Goal: Task Accomplishment & Management: Manage account settings

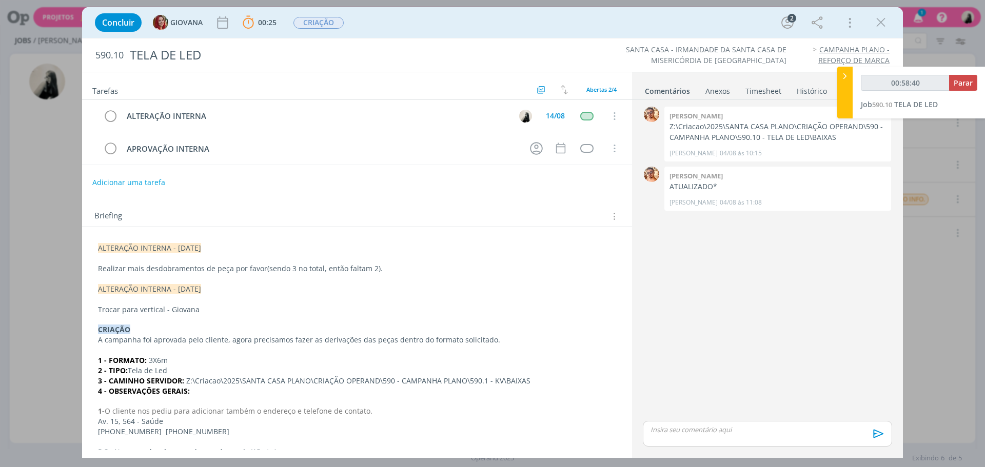
click at [727, 440] on div "dialog" at bounding box center [767, 434] width 249 height 26
type input "00:58:41"
click at [870, 436] on icon "dialog" at bounding box center [876, 437] width 15 height 15
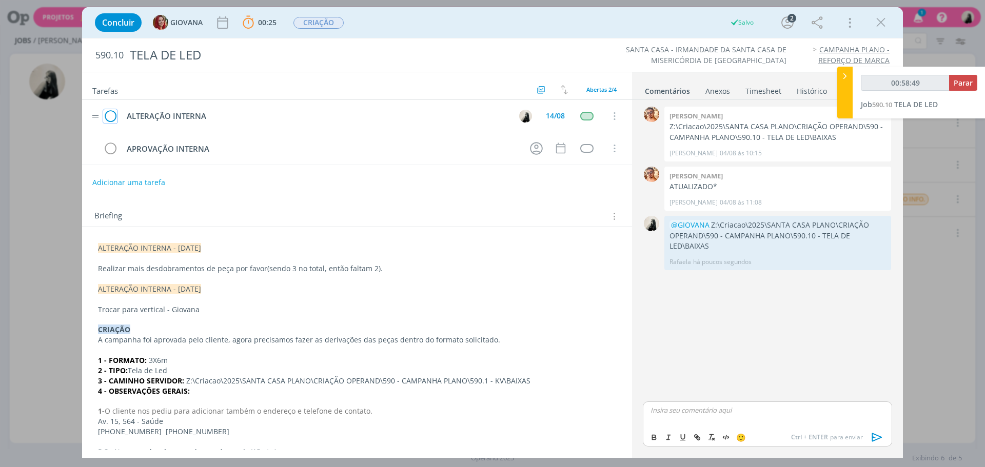
click at [114, 116] on icon "dialog" at bounding box center [110, 116] width 14 height 15
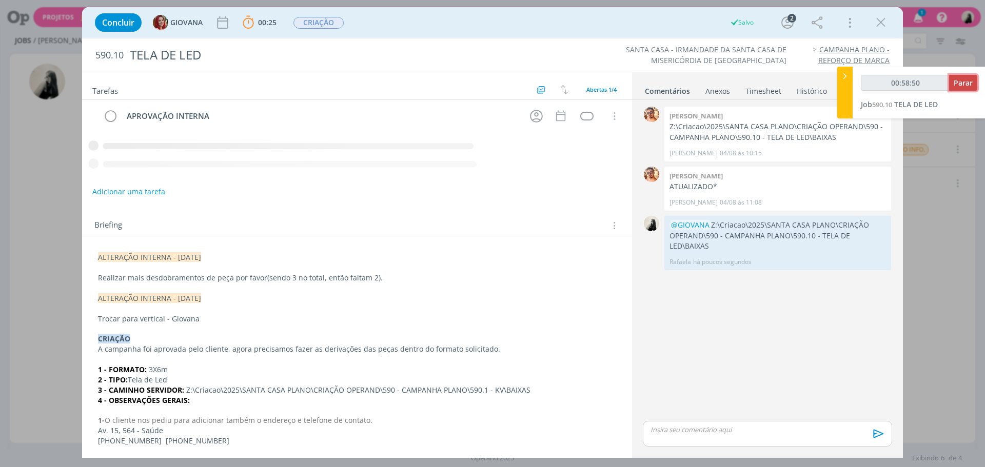
click at [965, 79] on span "Parar" at bounding box center [963, 83] width 19 height 10
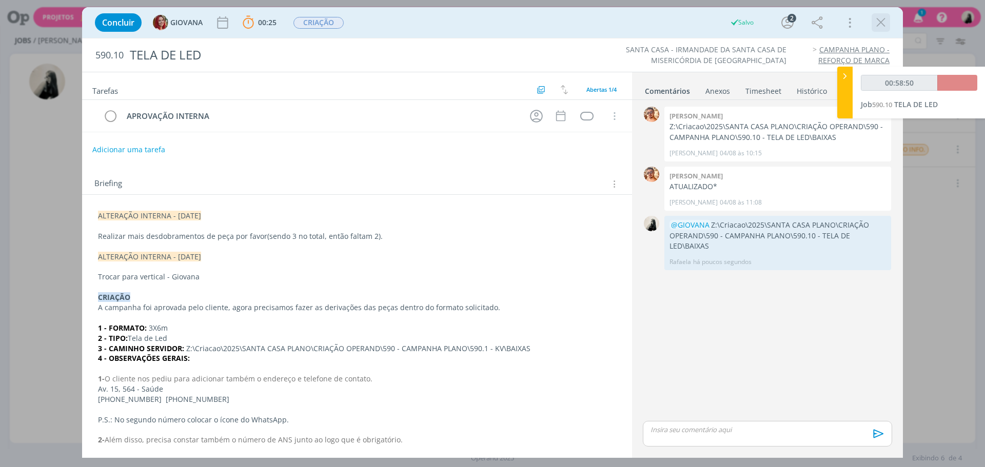
click at [883, 24] on icon "dialog" at bounding box center [880, 22] width 15 height 15
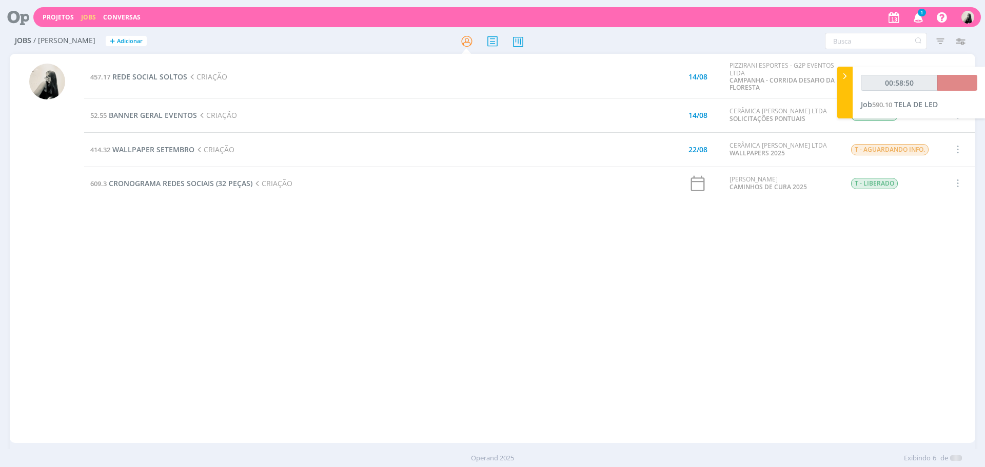
type input "00:59:00"
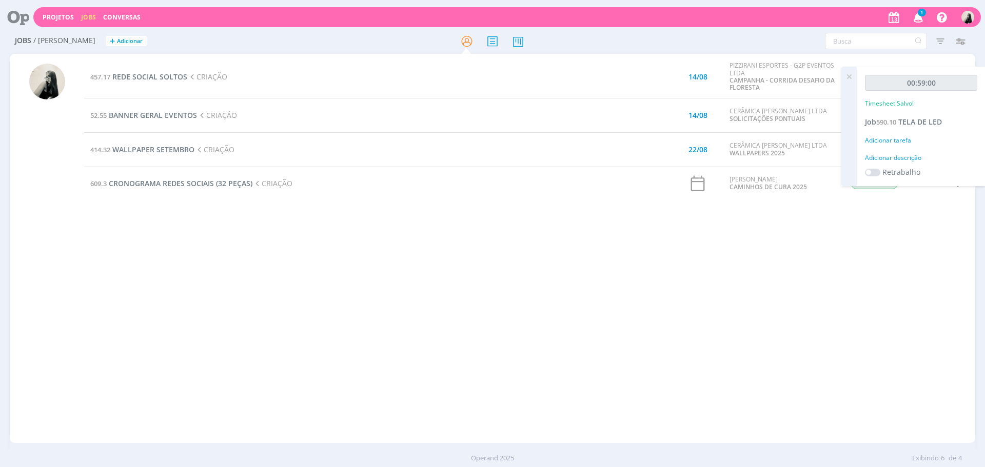
click at [918, 9] on icon "button" at bounding box center [918, 16] width 18 height 17
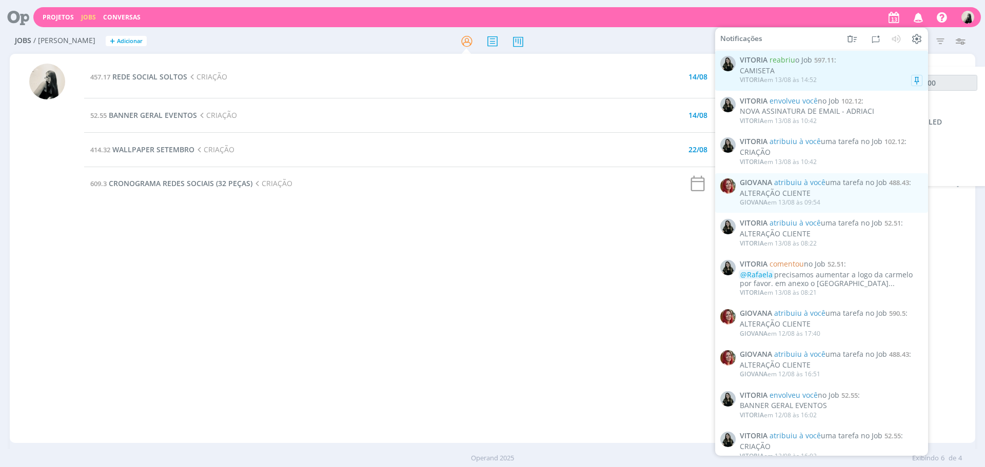
click at [844, 68] on div "CAMISETA" at bounding box center [831, 71] width 183 height 9
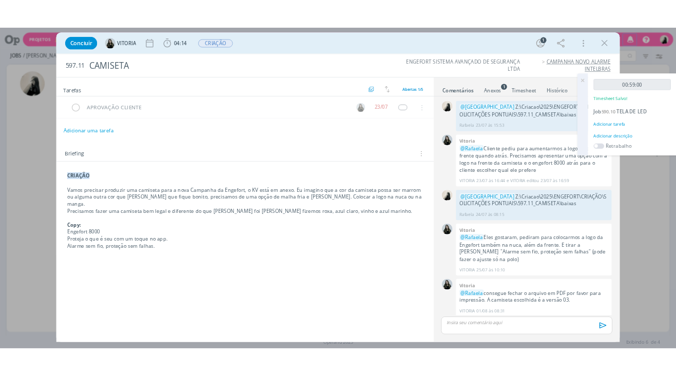
scroll to position [85, 0]
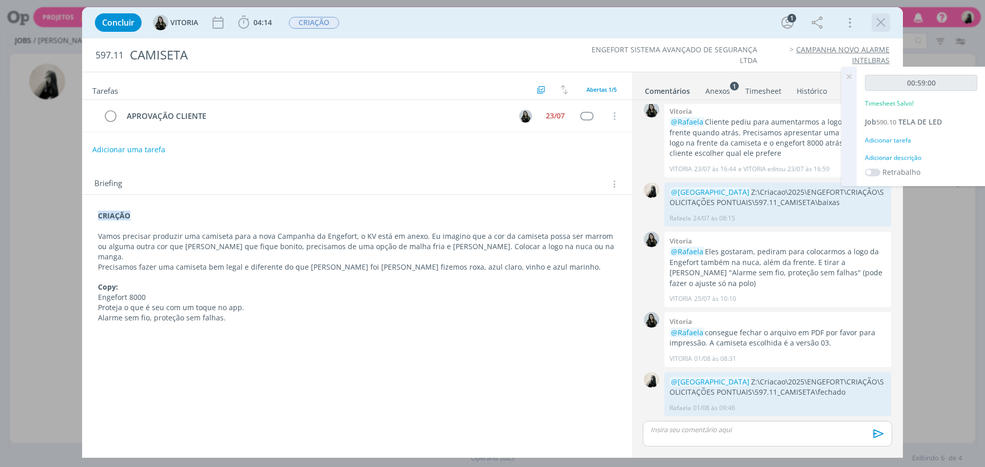
click at [883, 22] on icon "dialog" at bounding box center [880, 22] width 15 height 15
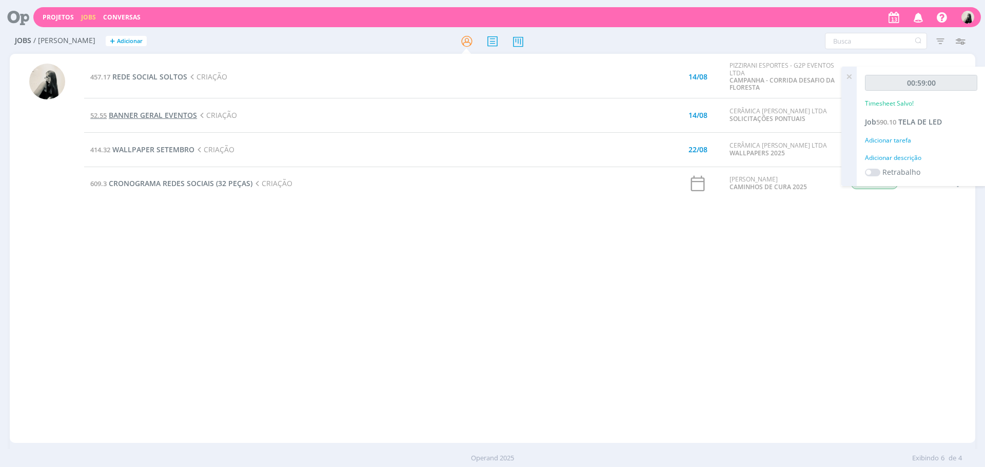
click at [195, 117] on span "BANNER GERAL EVENTOS" at bounding box center [153, 115] width 88 height 10
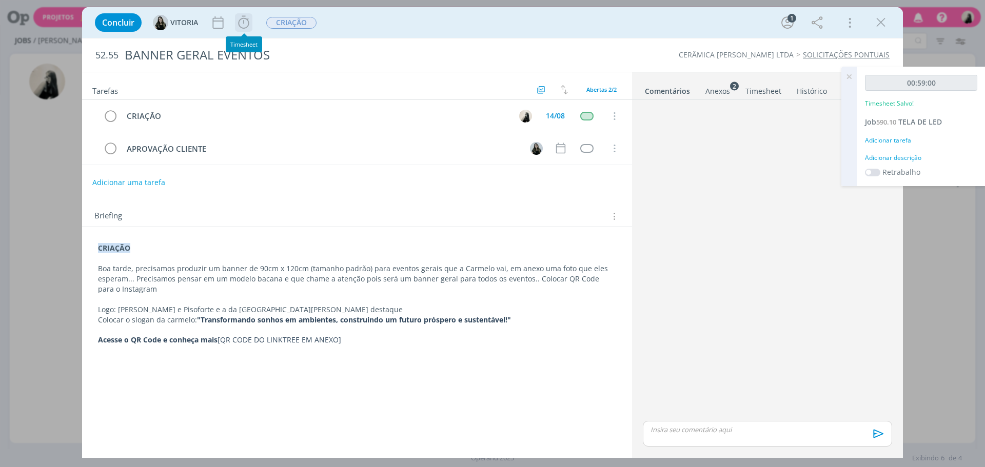
click at [248, 24] on icon "dialog" at bounding box center [243, 22] width 11 height 13
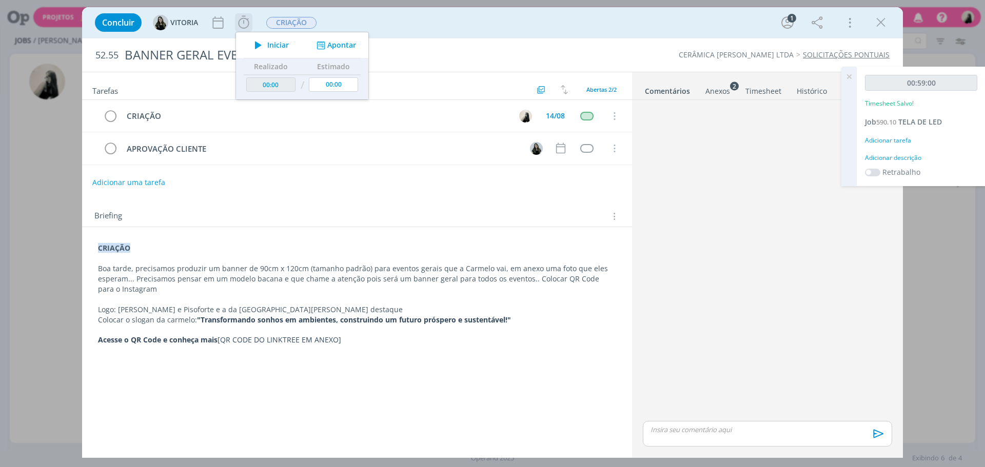
click at [274, 42] on span "Iniciar" at bounding box center [278, 45] width 22 height 7
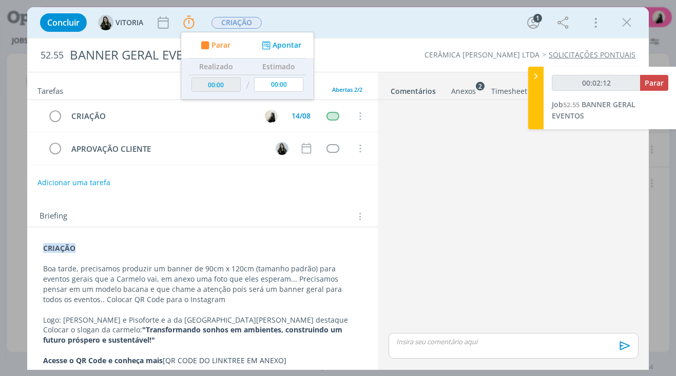
click at [348, 22] on div "Concluir [GEOGRAPHIC_DATA] Parar Apontar Data * [DATE] Horas * 00:00 Tarefa Sel…" at bounding box center [338, 22] width 606 height 25
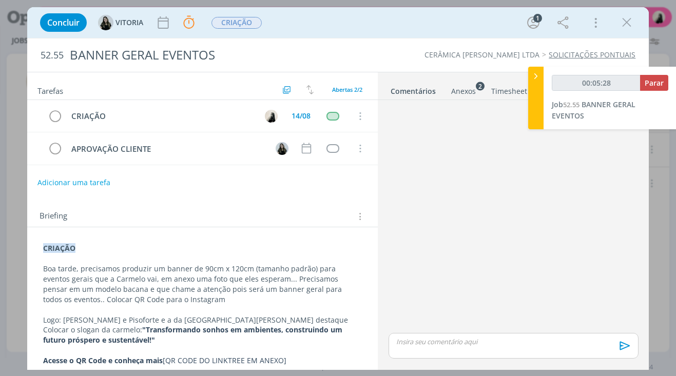
click at [300, 302] on p "Boa tarde, precisamos produzir um banner de 90cm x 120cm (tamanho padrão) para …" at bounding box center [202, 284] width 319 height 41
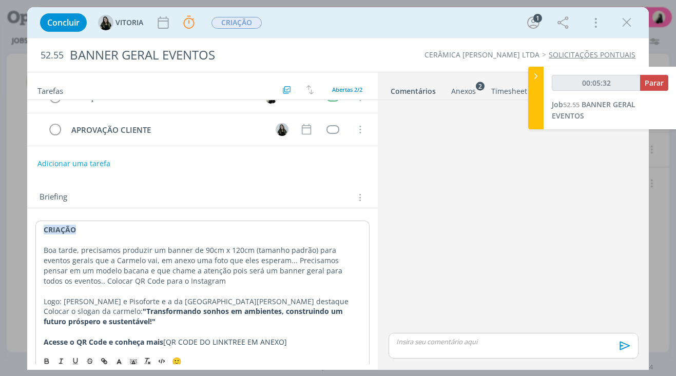
scroll to position [29, 0]
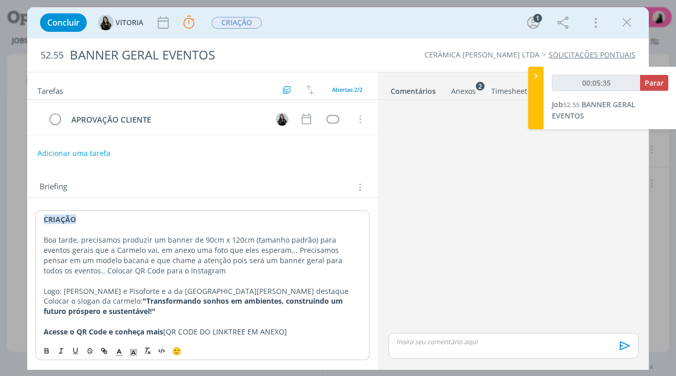
click at [471, 92] on div "Anexos 2" at bounding box center [463, 91] width 25 height 10
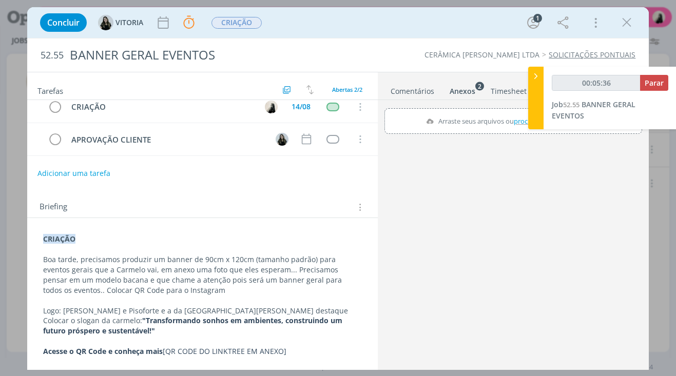
scroll to position [9, 0]
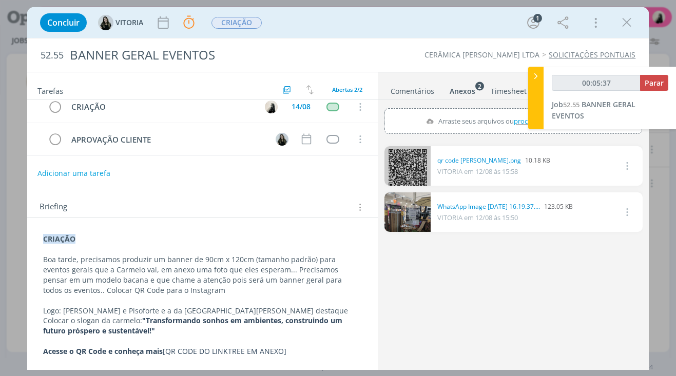
click at [416, 216] on link "dialog" at bounding box center [407, 211] width 46 height 39
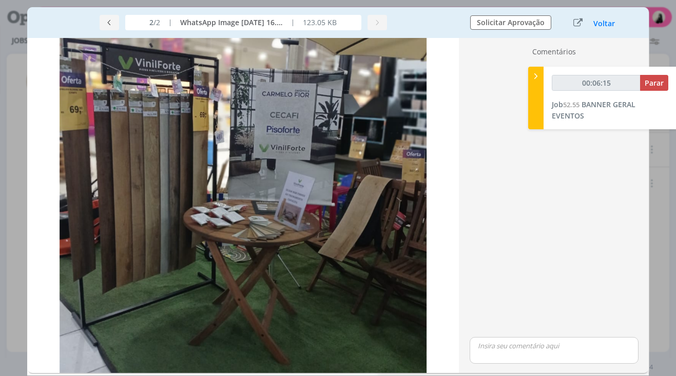
scroll to position [0, 0]
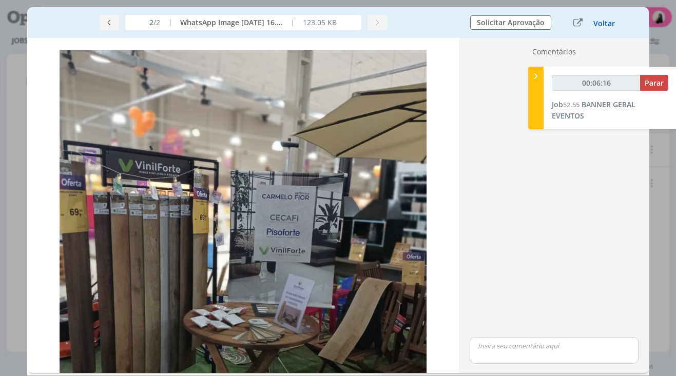
click at [603, 24] on button "Voltar" at bounding box center [603, 23] width 23 height 8
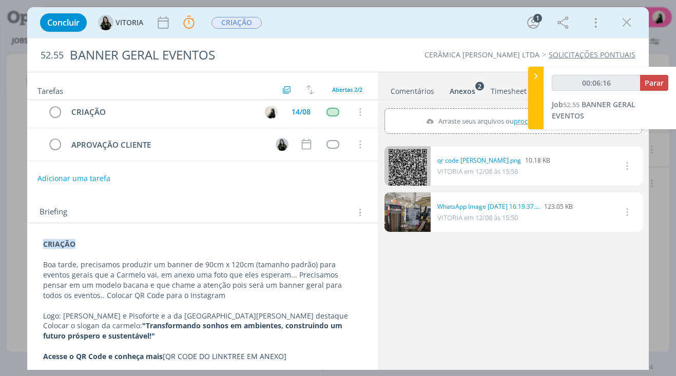
scroll to position [9, 0]
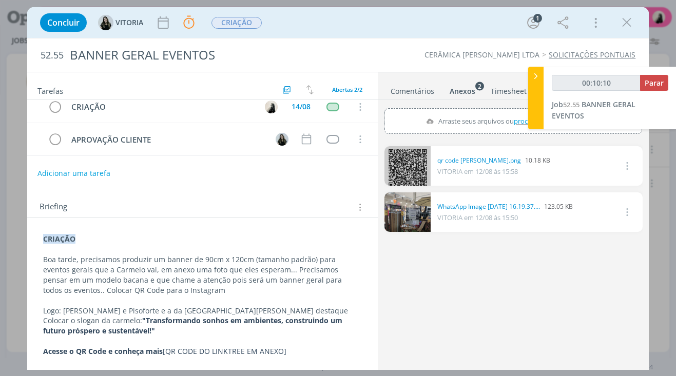
click at [184, 322] on strong ""Transformando sonhos em ambientes, construindo um futuro próspero e sustentáve…" at bounding box center [193, 325] width 301 height 20
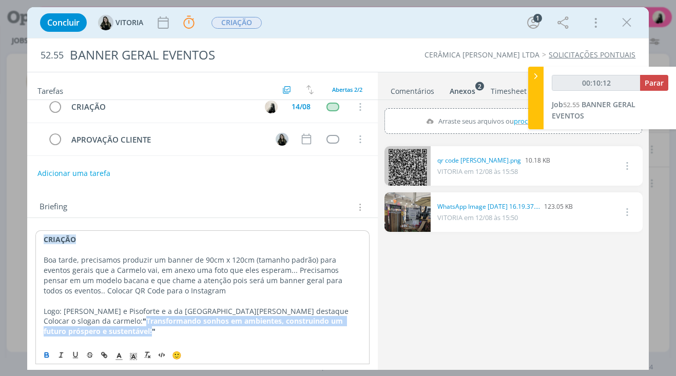
drag, startPoint x: 146, startPoint y: 322, endPoint x: 145, endPoint y: 335, distance: 12.9
click at [145, 335] on strong ""Transformando sonhos em ambientes, construindo um futuro próspero e sustentáve…" at bounding box center [194, 326] width 301 height 20
copy strong "Transformando sonhos em ambientes, construindo um futuro próspero e sustentável!"
click at [625, 23] on icon "dialog" at bounding box center [626, 22] width 15 height 15
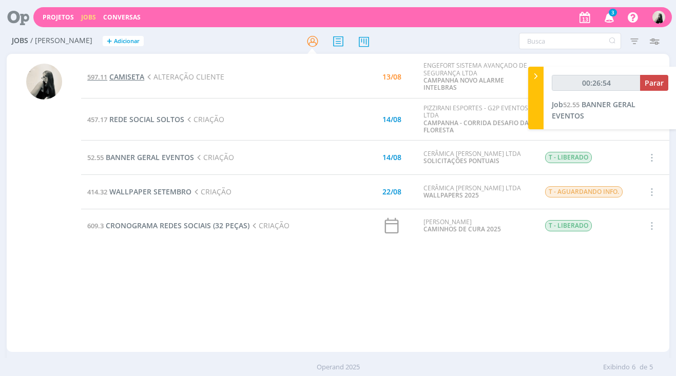
click at [140, 74] on span "CAMISETA" at bounding box center [126, 77] width 35 height 10
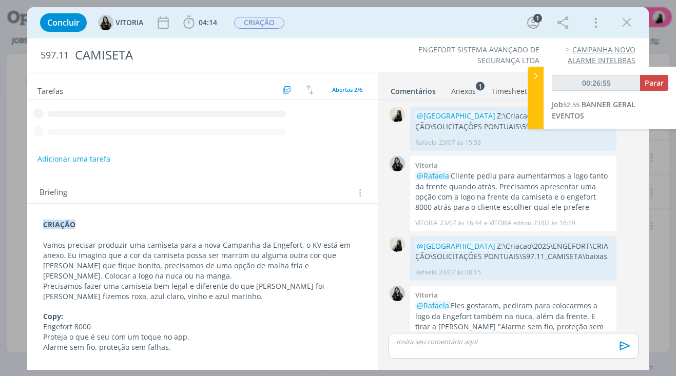
scroll to position [244, 0]
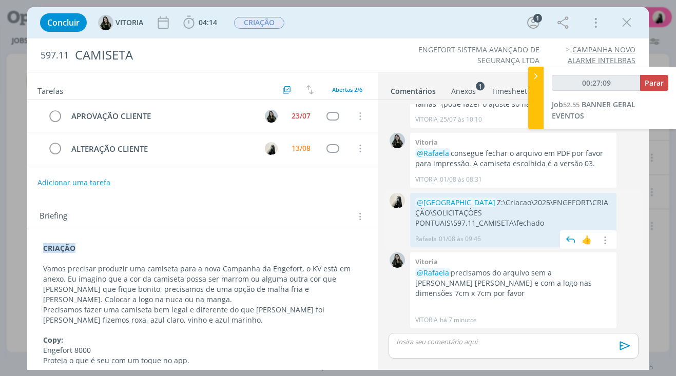
drag, startPoint x: 414, startPoint y: 223, endPoint x: 549, endPoint y: 232, distance: 134.7
click at [549, 232] on div "@[GEOGRAPHIC_DATA] Z:\Criacao\2025\ENGEFORT\CRIAÇÃO\SOLICITAÇÕES PONTUAIS\597.1…" at bounding box center [513, 220] width 206 height 54
copy p "Z:\Criacao\2025\ENGEFORT\CRIAÇÃO\SOLICITAÇÕES PONTUAIS\597.11_CAMISETA\fechado"
click at [474, 344] on p "dialog" at bounding box center [512, 341] width 233 height 9
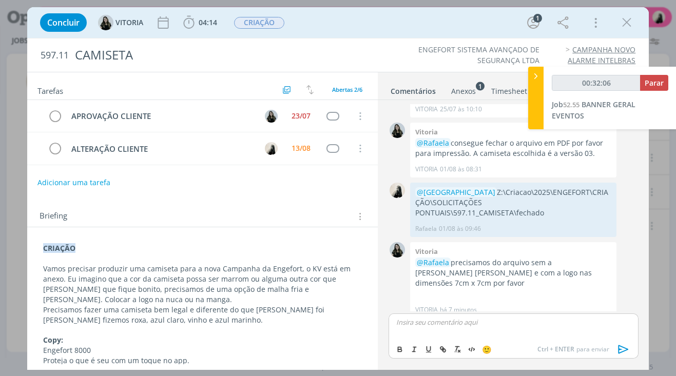
scroll to position [263, 0]
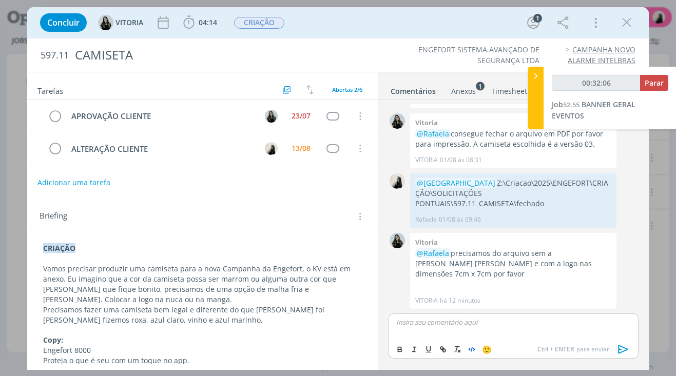
type input "00:32:07"
click at [624, 348] on icon "dialog" at bounding box center [623, 349] width 10 height 9
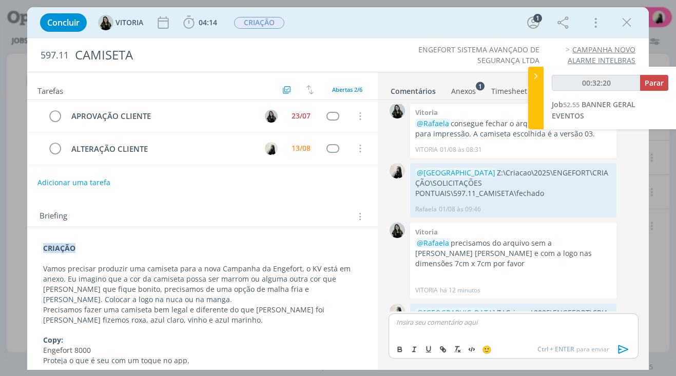
scroll to position [323, 0]
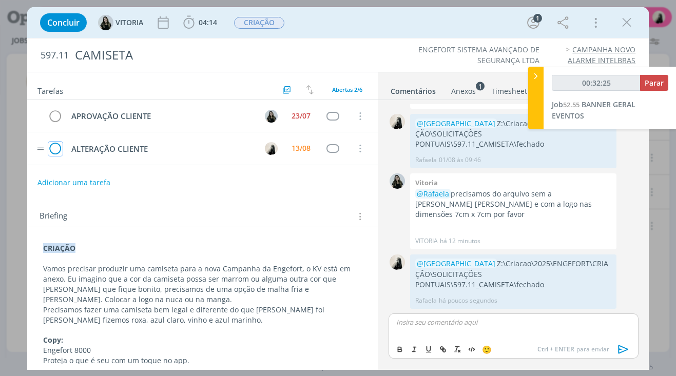
click at [57, 150] on icon "dialog" at bounding box center [55, 148] width 14 height 15
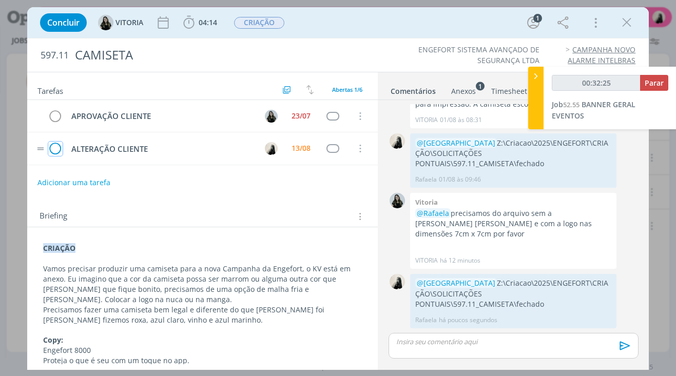
scroll to position [303, 0]
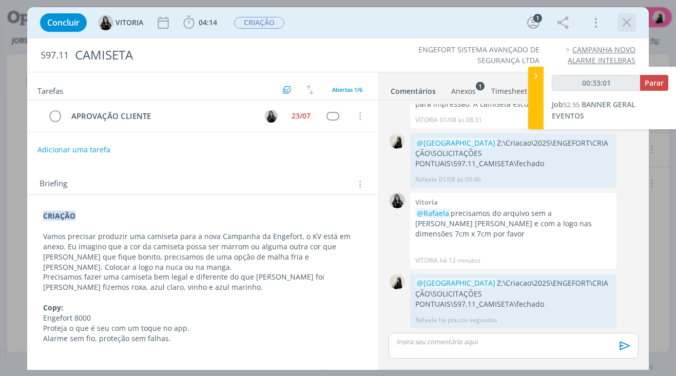
click at [631, 20] on icon "dialog" at bounding box center [626, 22] width 15 height 15
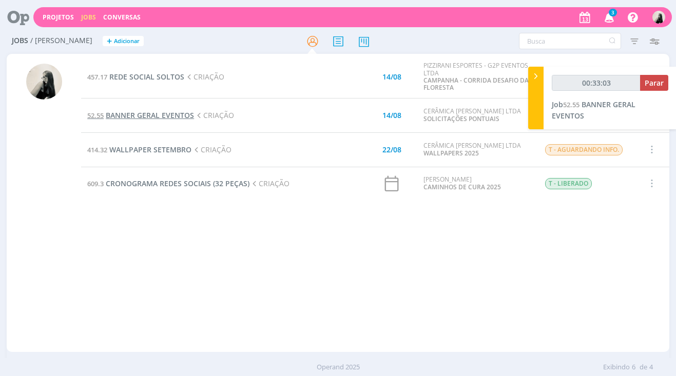
click at [174, 116] on span "BANNER GERAL EVENTOS" at bounding box center [150, 115] width 88 height 10
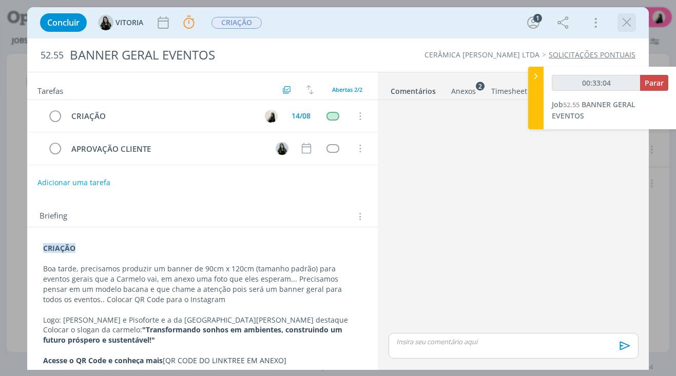
click at [631, 21] on icon "dialog" at bounding box center [626, 22] width 15 height 15
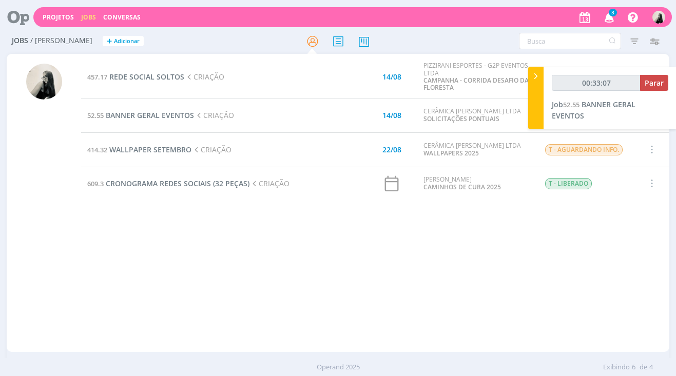
click at [613, 11] on span "3" at bounding box center [612, 13] width 8 height 8
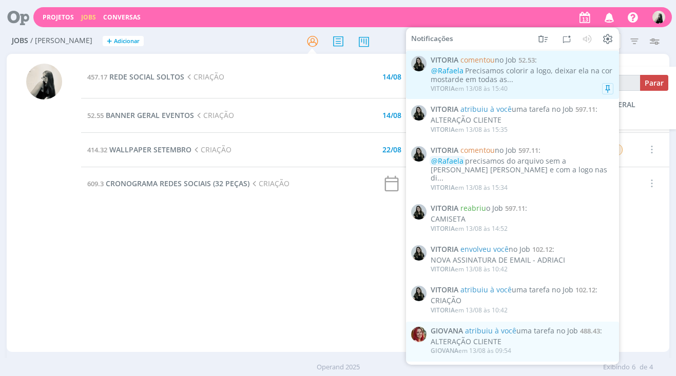
click at [543, 80] on div "@[PERSON_NAME] Precisamos colorir a logo, deixar ela na cor mostarde em todas a…" at bounding box center [521, 75] width 183 height 17
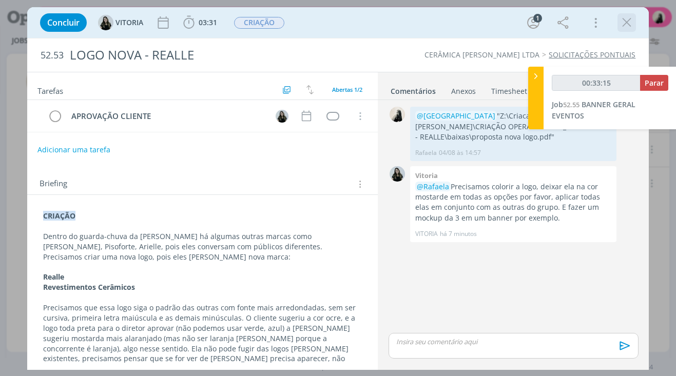
click at [628, 25] on icon "dialog" at bounding box center [626, 22] width 15 height 15
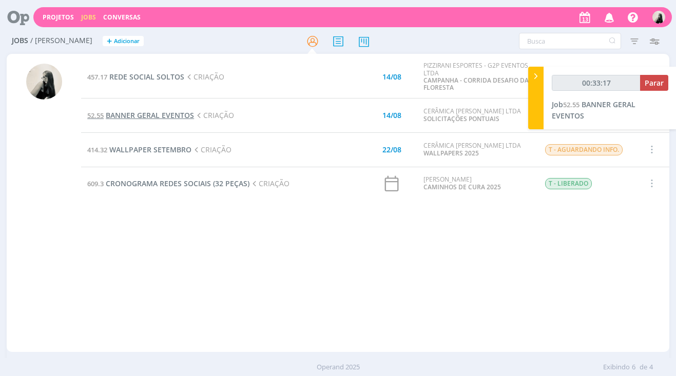
click at [155, 116] on span "BANNER GERAL EVENTOS" at bounding box center [150, 115] width 88 height 10
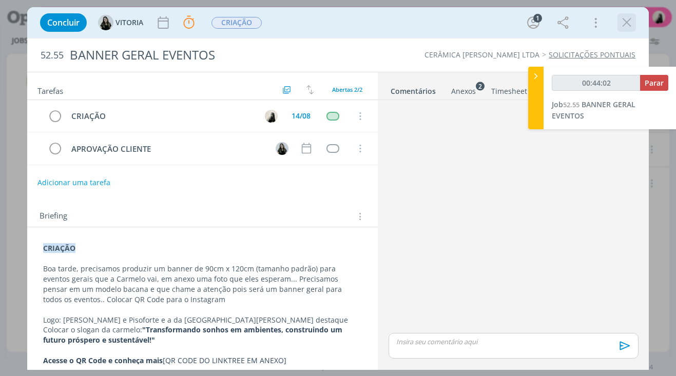
click at [622, 18] on icon "dialog" at bounding box center [626, 22] width 15 height 15
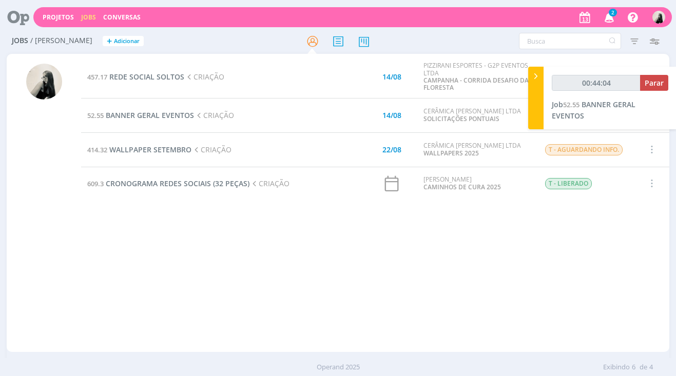
click at [614, 10] on span "2" at bounding box center [612, 13] width 8 height 8
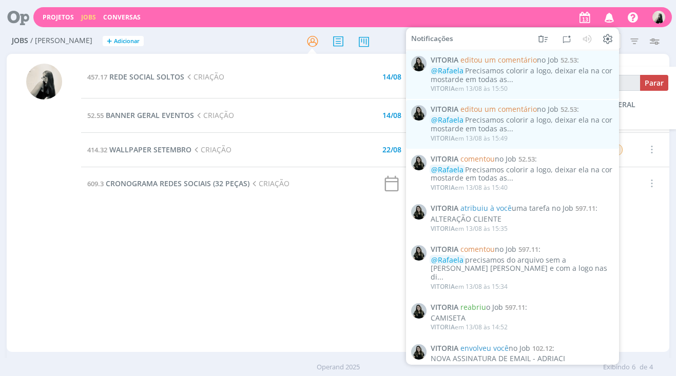
click at [564, 80] on div "@[PERSON_NAME] Precisamos colorir a logo, deixar ela na cor mostarde em todas a…" at bounding box center [521, 75] width 183 height 17
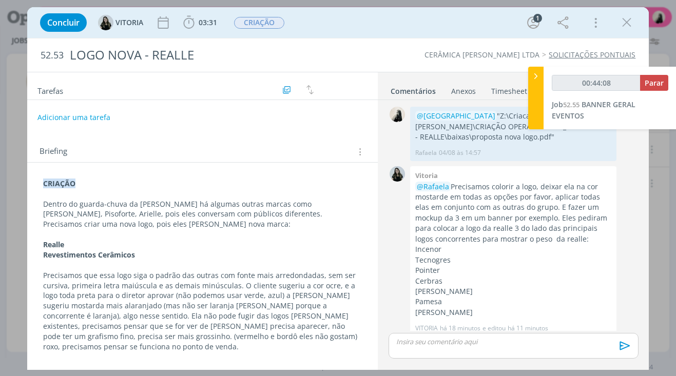
scroll to position [8, 0]
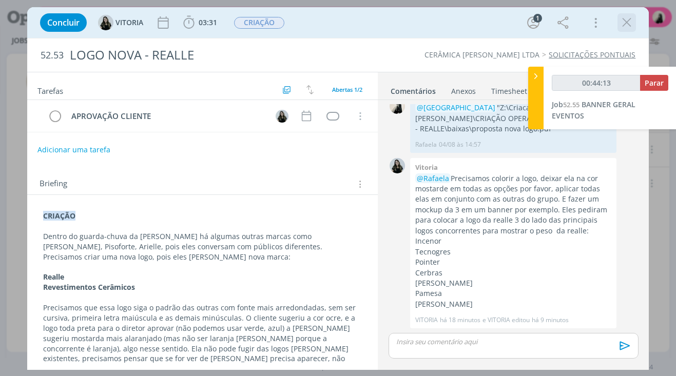
click at [624, 23] on icon "dialog" at bounding box center [626, 22] width 15 height 15
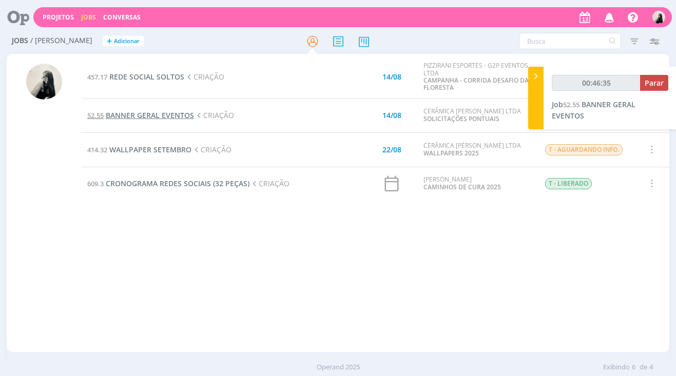
click at [151, 118] on span "BANNER GERAL EVENTOS" at bounding box center [150, 115] width 88 height 10
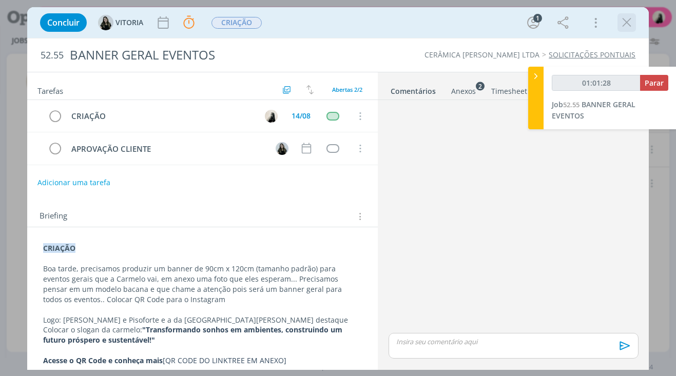
click at [626, 24] on icon "dialog" at bounding box center [626, 22] width 15 height 15
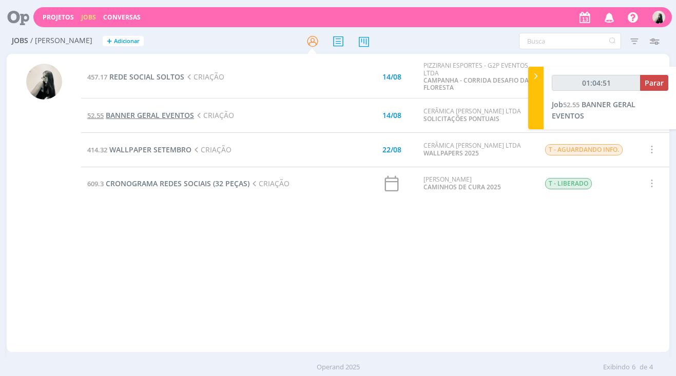
click at [158, 118] on span "BANNER GERAL EVENTOS" at bounding box center [150, 115] width 88 height 10
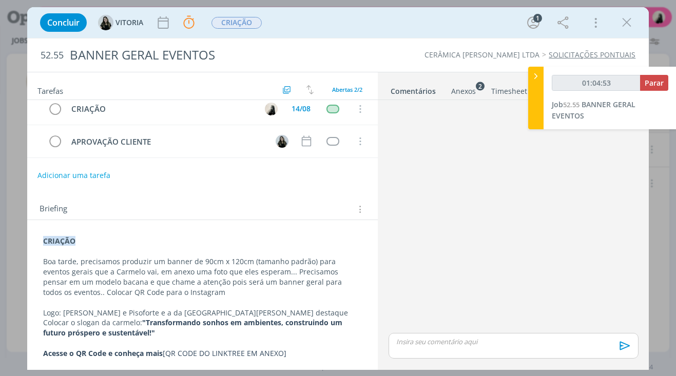
scroll to position [9, 0]
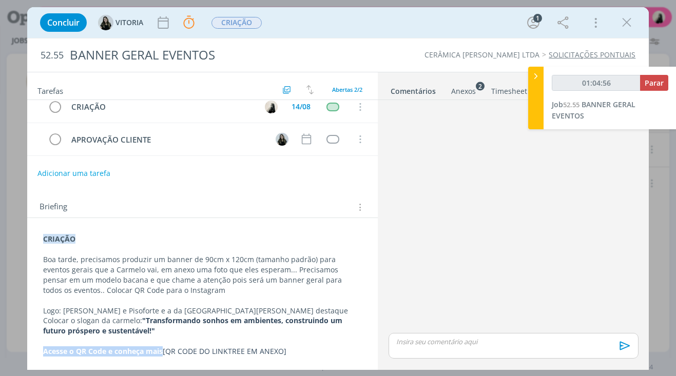
drag, startPoint x: 162, startPoint y: 353, endPoint x: 23, endPoint y: 353, distance: 139.0
click at [23, 353] on div "Concluir [GEOGRAPHIC_DATA] Parar Apontar Data * [DATE] Horas * 00:00 Tarefa Sel…" at bounding box center [338, 188] width 676 height 376
copy strong "Acesse o QR Code e conheça mais"
click at [467, 86] on div "Anexos 2" at bounding box center [463, 91] width 25 height 10
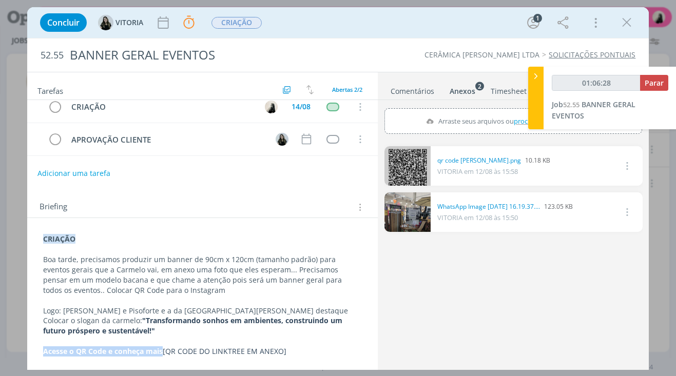
click at [407, 206] on link "dialog" at bounding box center [407, 211] width 46 height 39
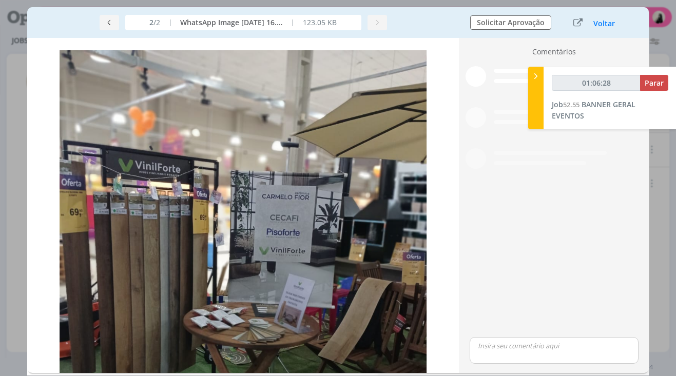
scroll to position [4, 0]
click at [606, 26] on button "Voltar" at bounding box center [603, 23] width 23 height 8
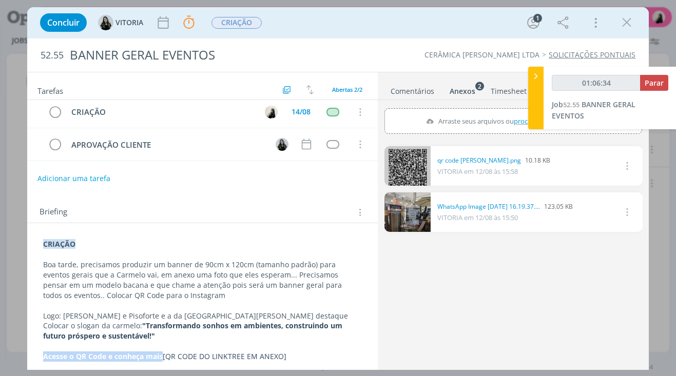
scroll to position [9, 0]
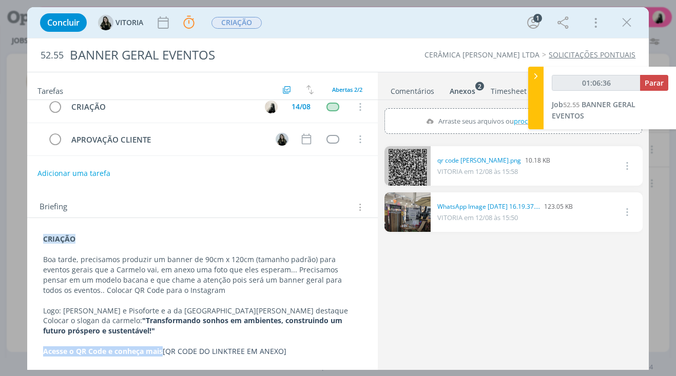
click at [420, 166] on link "dialog" at bounding box center [407, 165] width 46 height 39
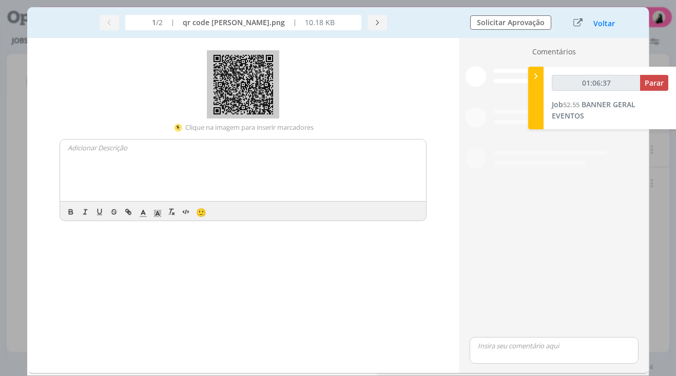
scroll to position [4, 0]
click at [608, 24] on button "Voltar" at bounding box center [603, 23] width 23 height 8
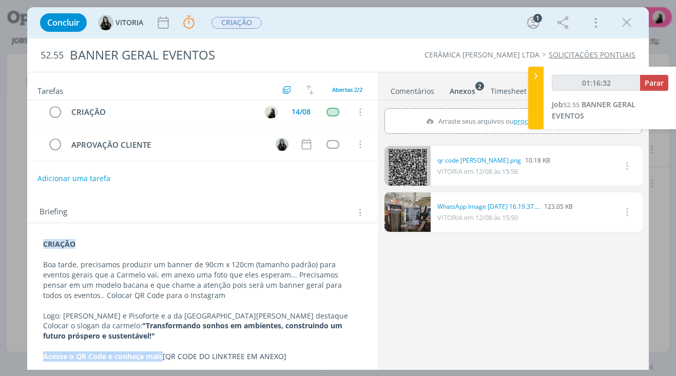
scroll to position [9, 0]
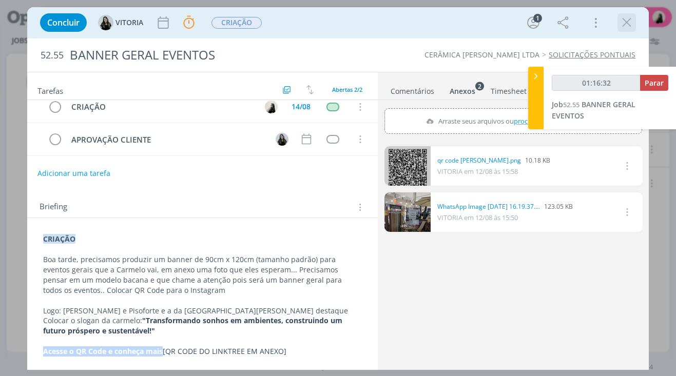
click at [619, 24] on icon "dialog" at bounding box center [626, 22] width 15 height 15
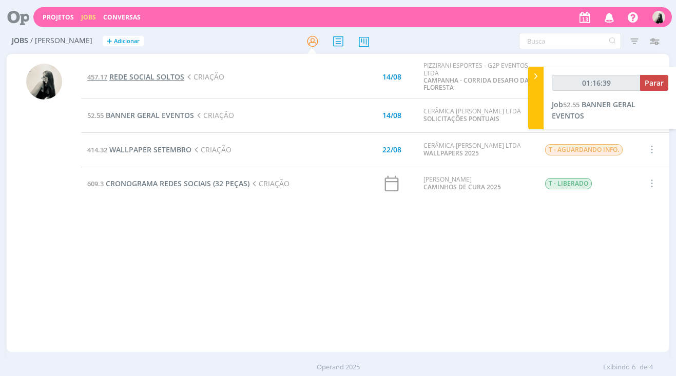
click at [156, 80] on span "REDE SOCIAL SOLTOS" at bounding box center [146, 77] width 75 height 10
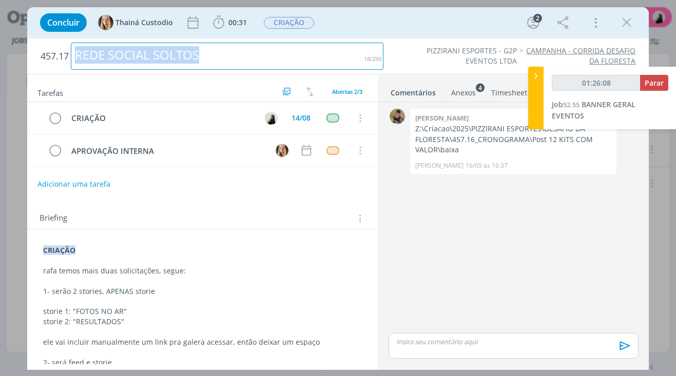
drag, startPoint x: 87, startPoint y: 54, endPoint x: -3, endPoint y: 54, distance: 90.3
click at [0, 54] on html "Projetos Jobs Conversas Notificações VITORIA editou um comentário no Job 52.53 …" at bounding box center [338, 188] width 676 height 376
copy div "REDE SOCIAL SOLTOS"
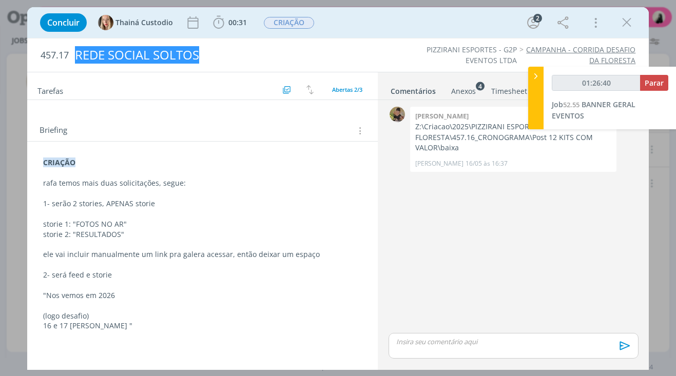
scroll to position [103, 0]
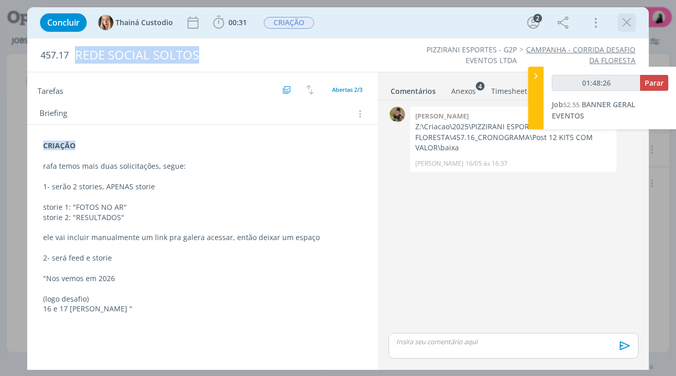
click at [629, 24] on icon "dialog" at bounding box center [626, 22] width 15 height 15
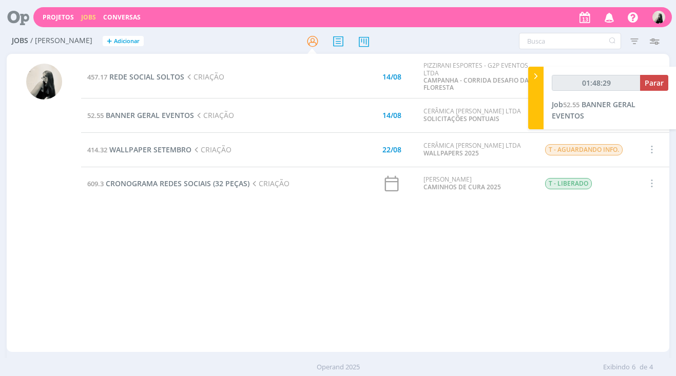
drag, startPoint x: 167, startPoint y: 78, endPoint x: 565, endPoint y: 91, distance: 398.7
click at [167, 78] on span "REDE SOCIAL SOLTOS" at bounding box center [146, 77] width 75 height 10
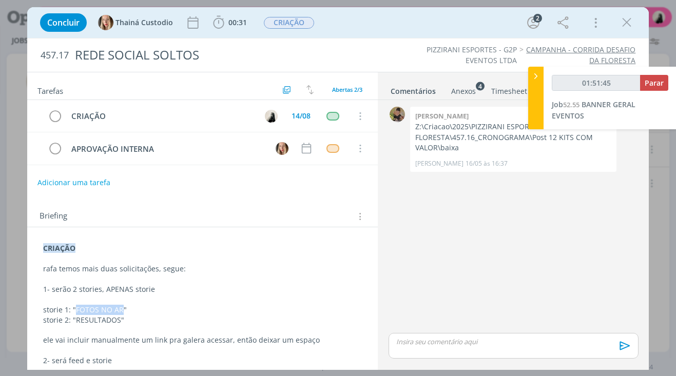
drag, startPoint x: 75, startPoint y: 309, endPoint x: 120, endPoint y: 313, distance: 44.9
click at [120, 313] on p "storie 1: "FOTOS NO AR"" at bounding box center [202, 310] width 319 height 10
copy p "FOTOS NO AR"
click at [624, 25] on icon "dialog" at bounding box center [626, 22] width 15 height 15
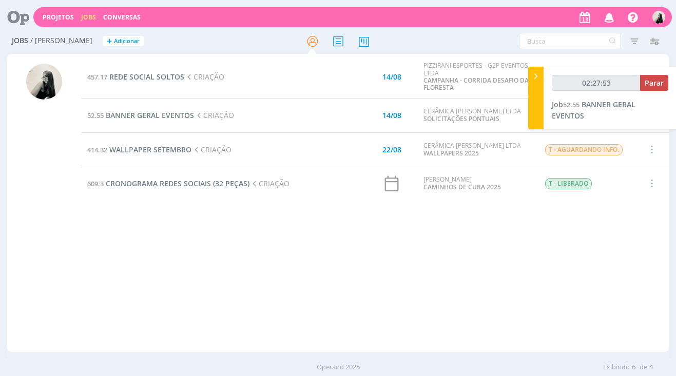
click at [610, 26] on button "button" at bounding box center [608, 17] width 21 height 18
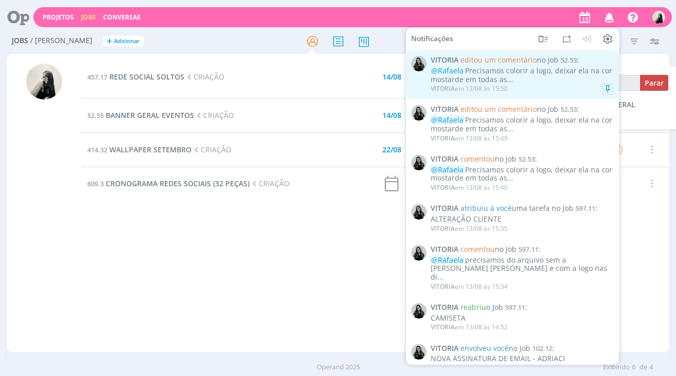
click at [537, 84] on div "VITORIA em 13/08 às 15:50" at bounding box center [521, 89] width 183 height 10
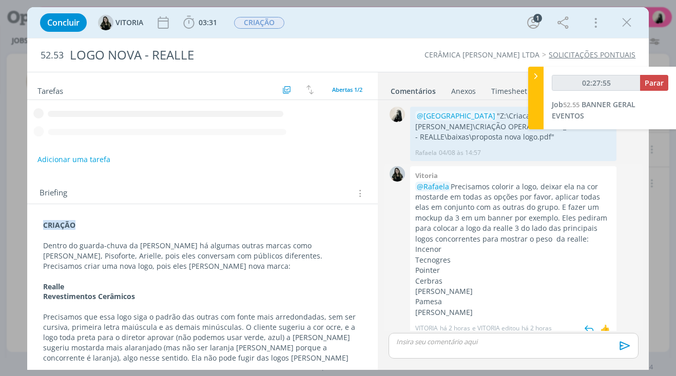
scroll to position [8, 0]
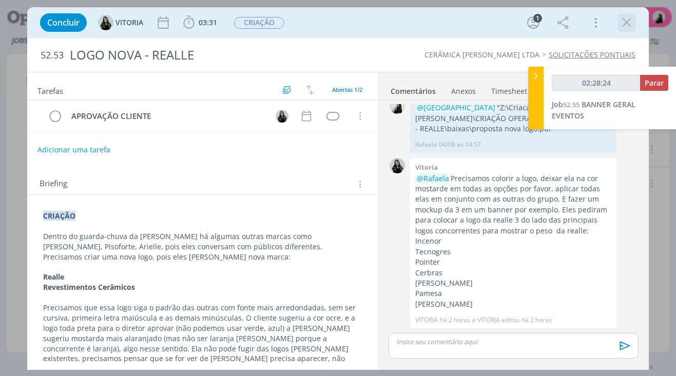
click at [627, 21] on icon "dialog" at bounding box center [626, 22] width 15 height 15
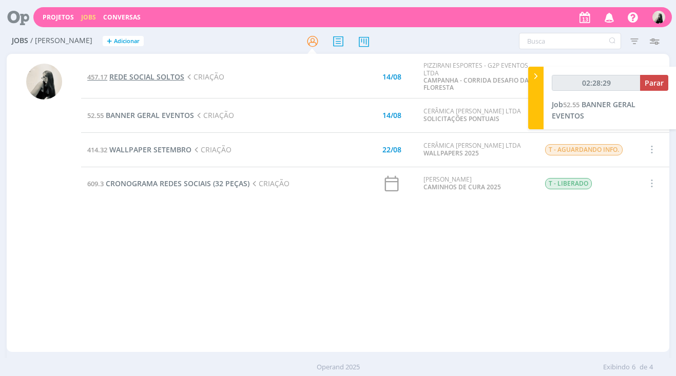
click at [162, 73] on span "REDE SOCIAL SOLTOS" at bounding box center [146, 77] width 75 height 10
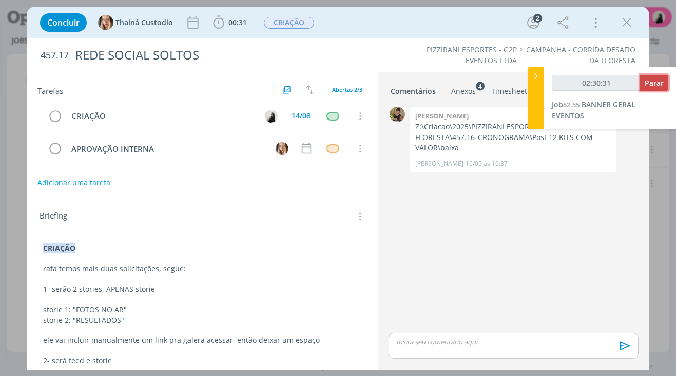
click at [661, 82] on span "Parar" at bounding box center [653, 83] width 19 height 10
type input "02:31:00"
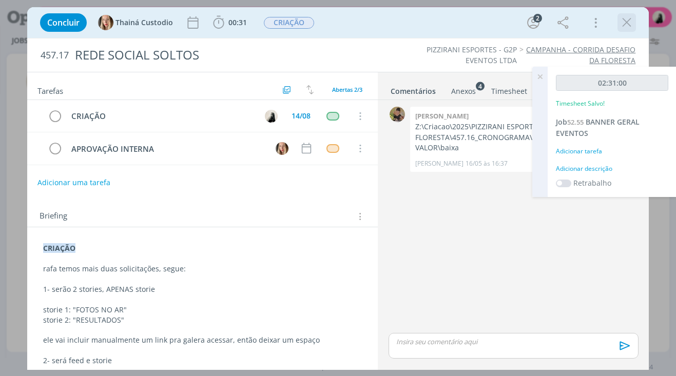
click at [625, 24] on icon "dialog" at bounding box center [626, 22] width 15 height 15
